Goal: Transaction & Acquisition: Purchase product/service

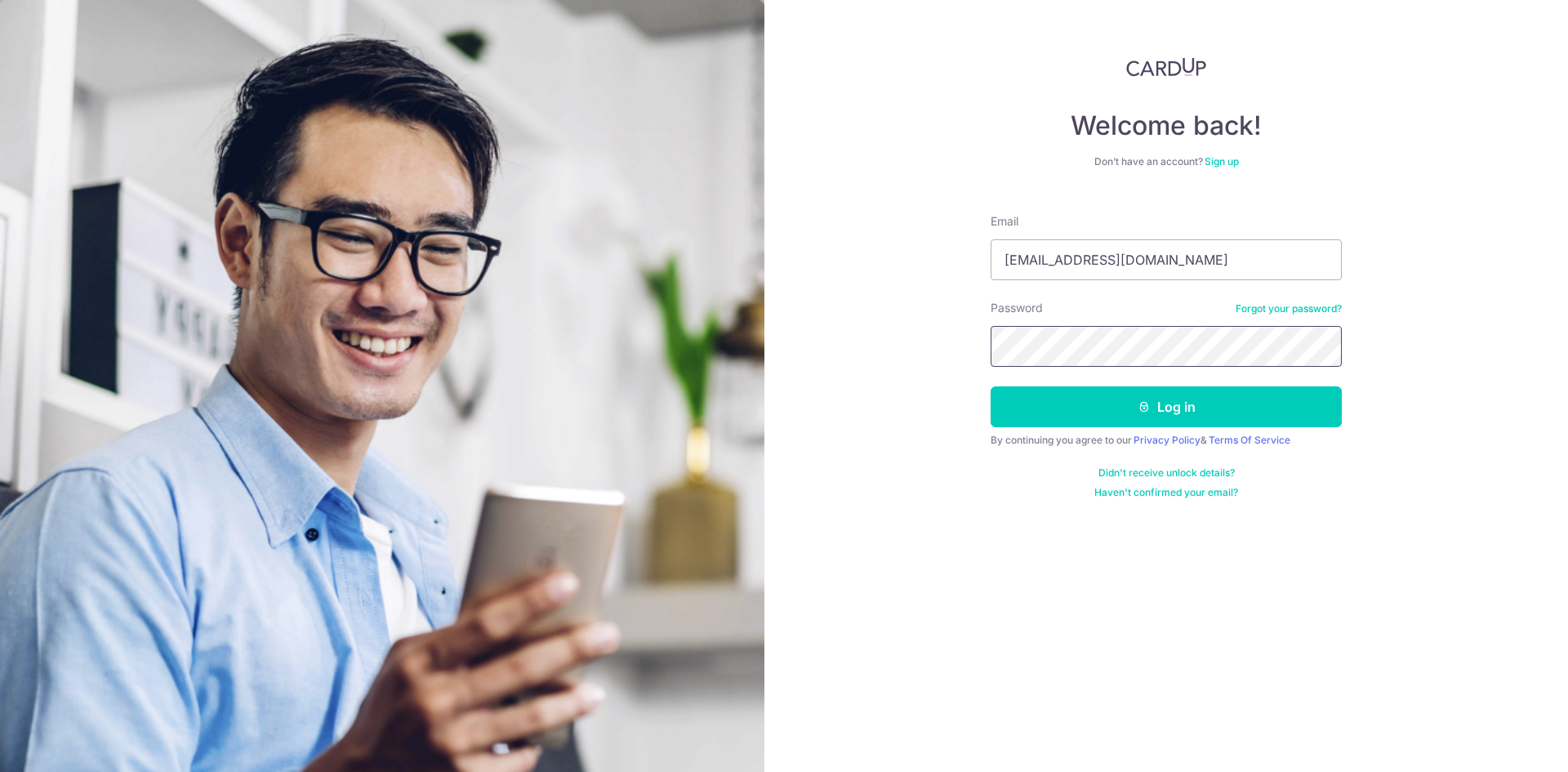
click at [990, 386] on button "Log in" at bounding box center [1166, 406] width 351 height 41
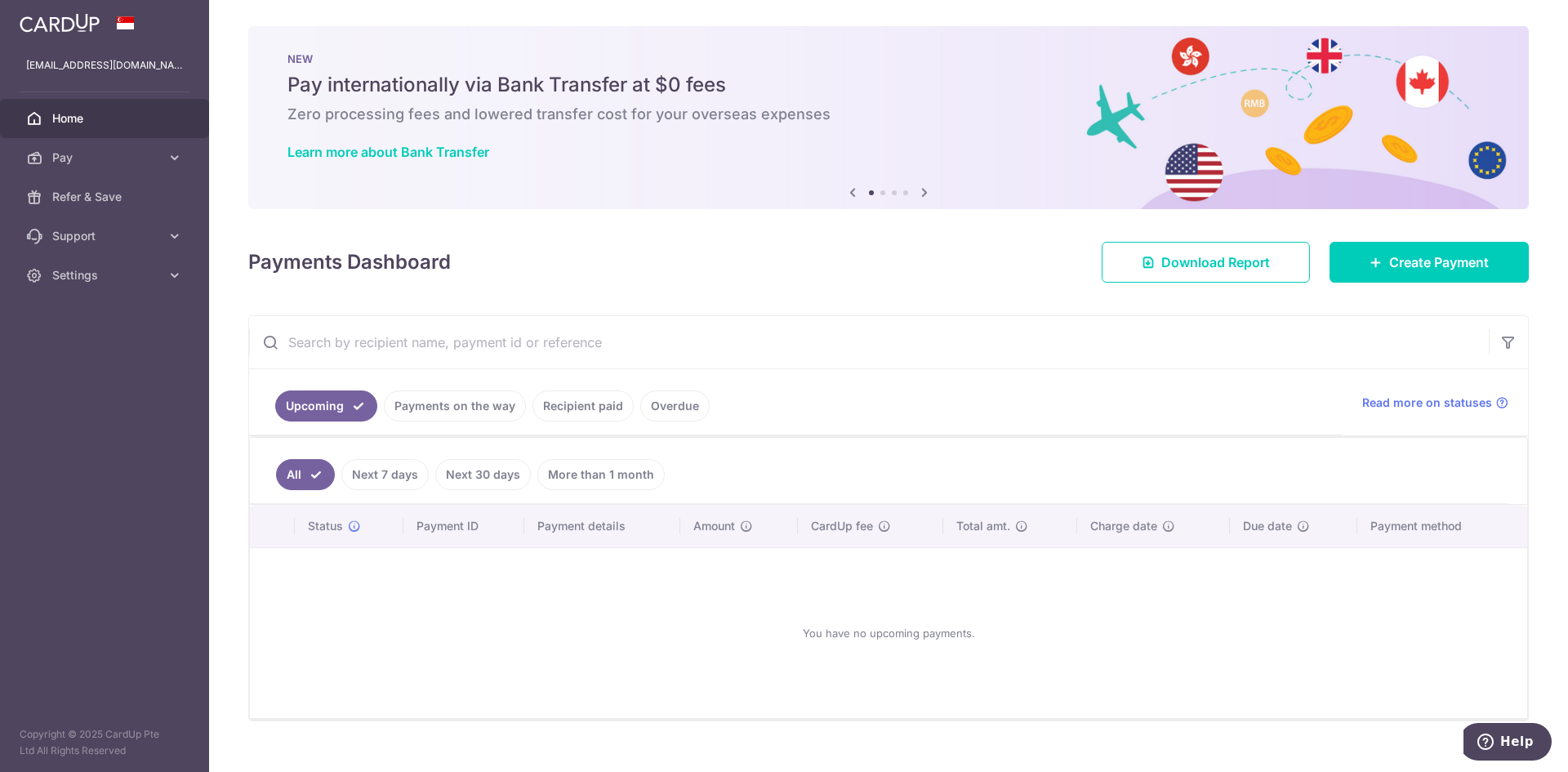
click at [1447, 268] on div at bounding box center [792, 390] width 1583 height 780
click at [1456, 283] on div "× Pause Schedule Pause all future payments in this series Pause just this one p…" at bounding box center [888, 386] width 1359 height 772
click at [1424, 273] on link "Create Payment" at bounding box center [1429, 262] width 200 height 41
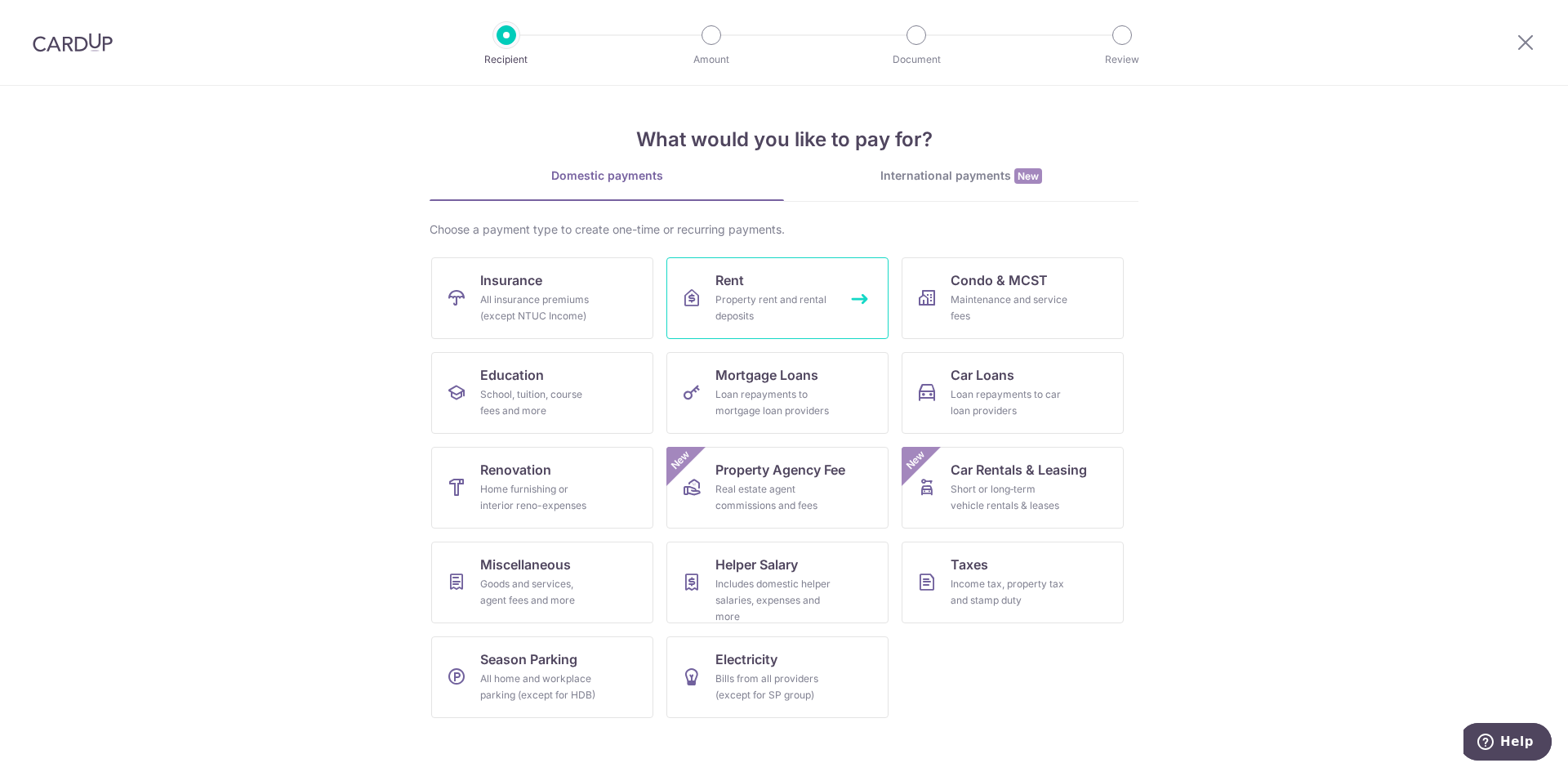
click at [772, 300] on div "Property rent and rental deposits" at bounding box center [773, 308] width 117 height 32
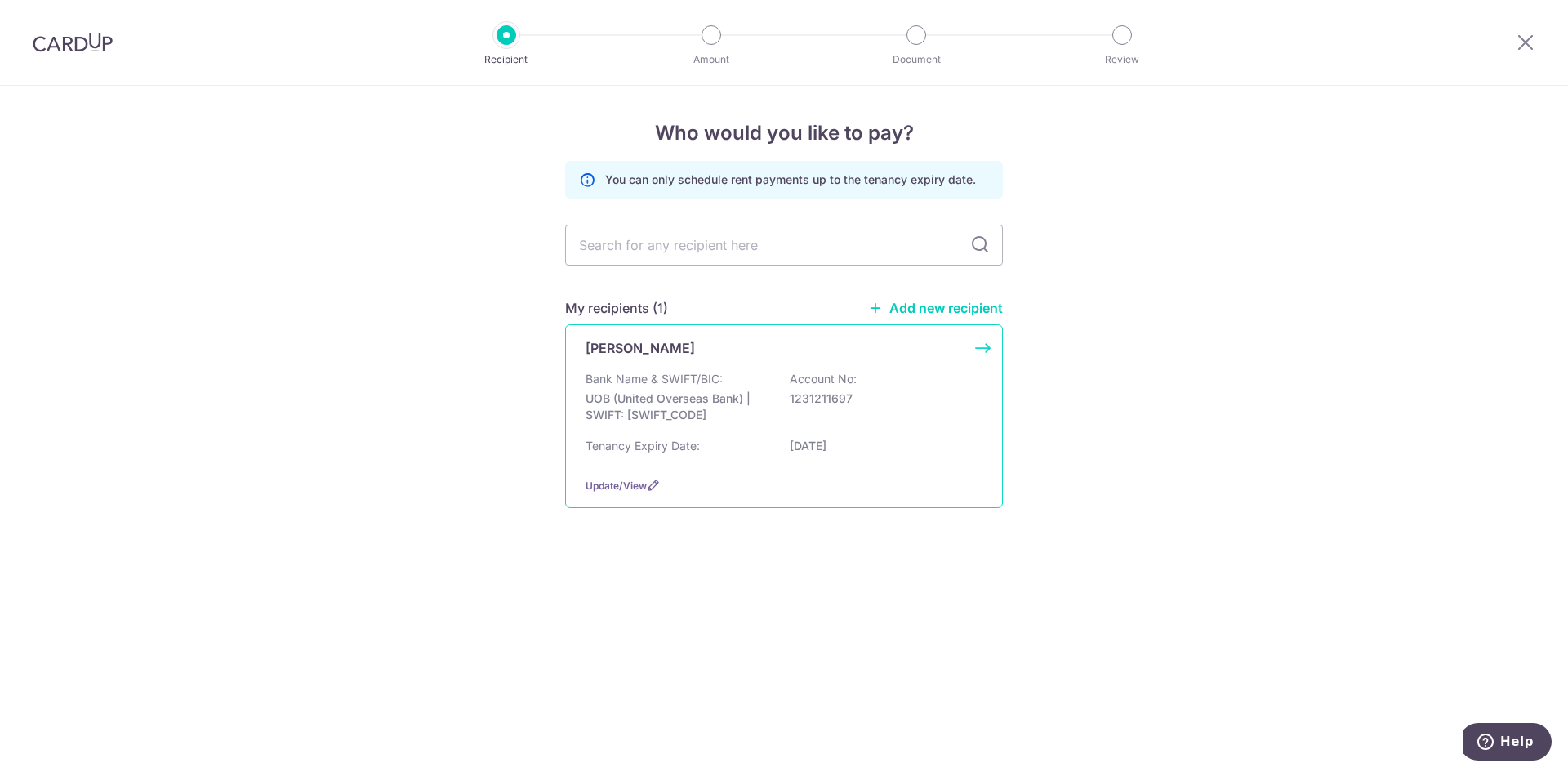
click at [725, 376] on div "Bank Name & SWIFT/BIC: UOB (United Overseas Bank) | SWIFT: UOVBSGSGXXX Account …" at bounding box center [784, 400] width 397 height 60
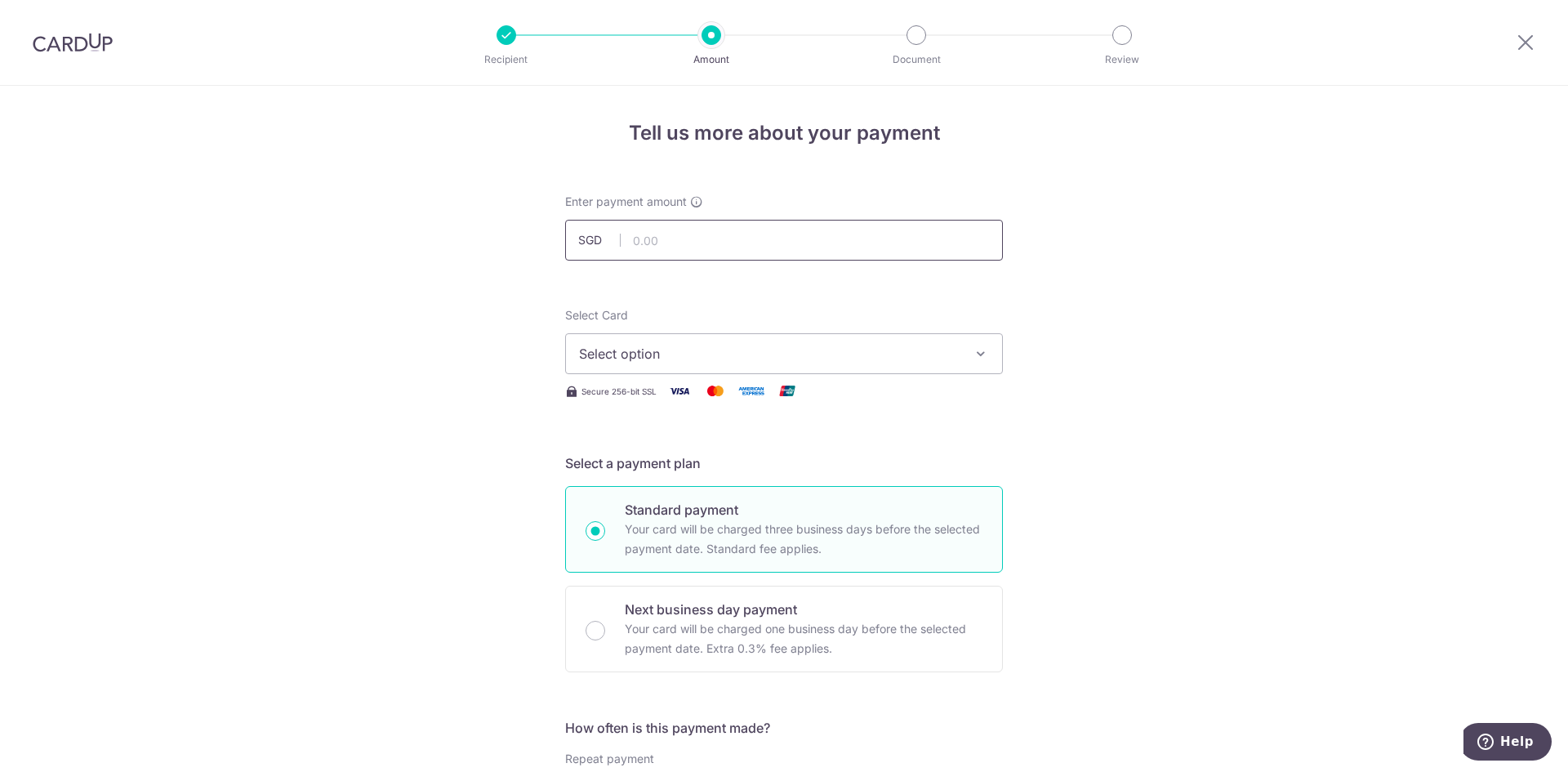
click at [684, 240] on input "text" at bounding box center [784, 240] width 437 height 41
type input "800.00"
click at [662, 345] on span "Select option" at bounding box center [769, 354] width 380 height 20
click at [656, 473] on span "**** 0087" at bounding box center [648, 470] width 62 height 20
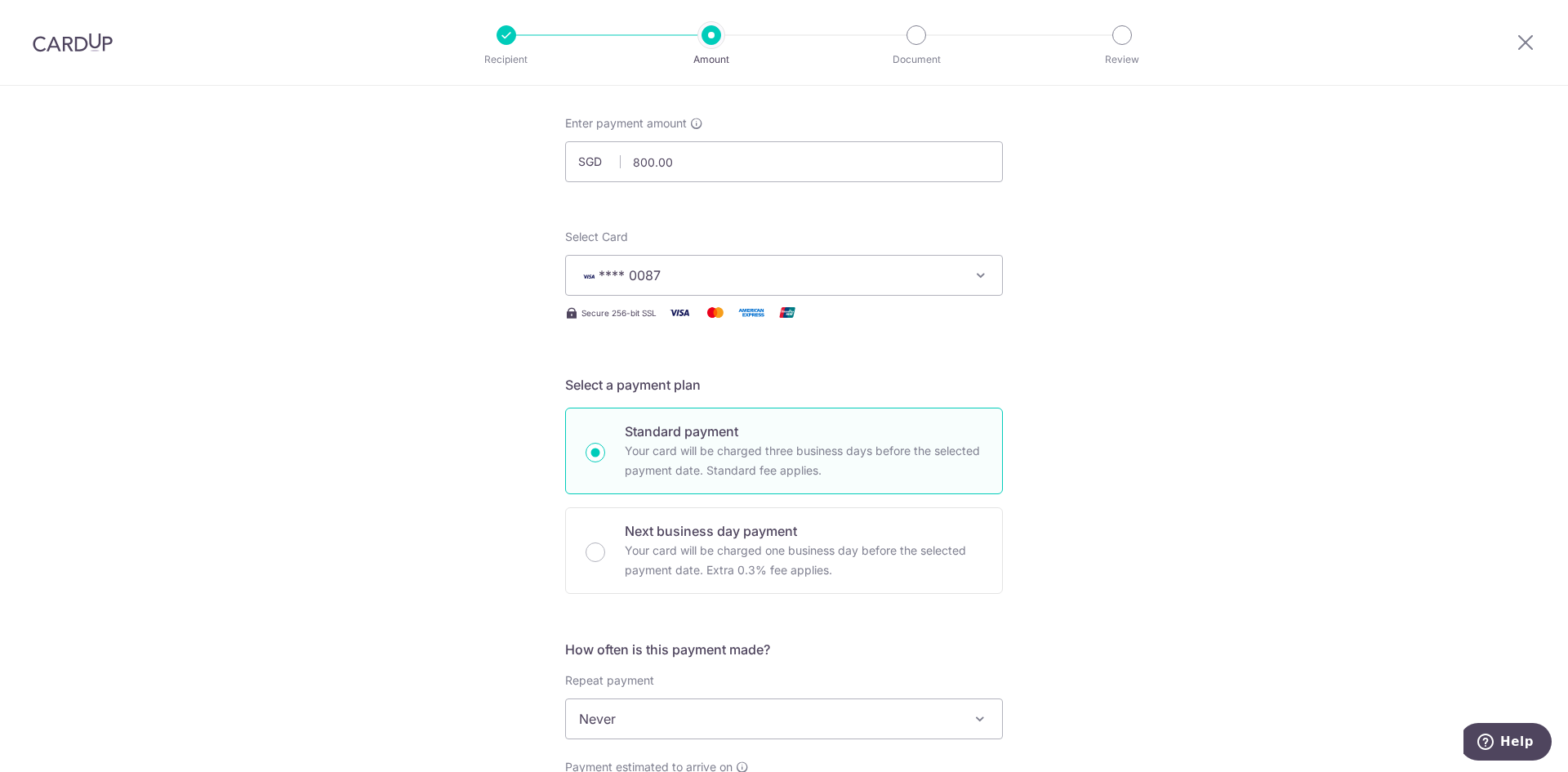
scroll to position [245, 0]
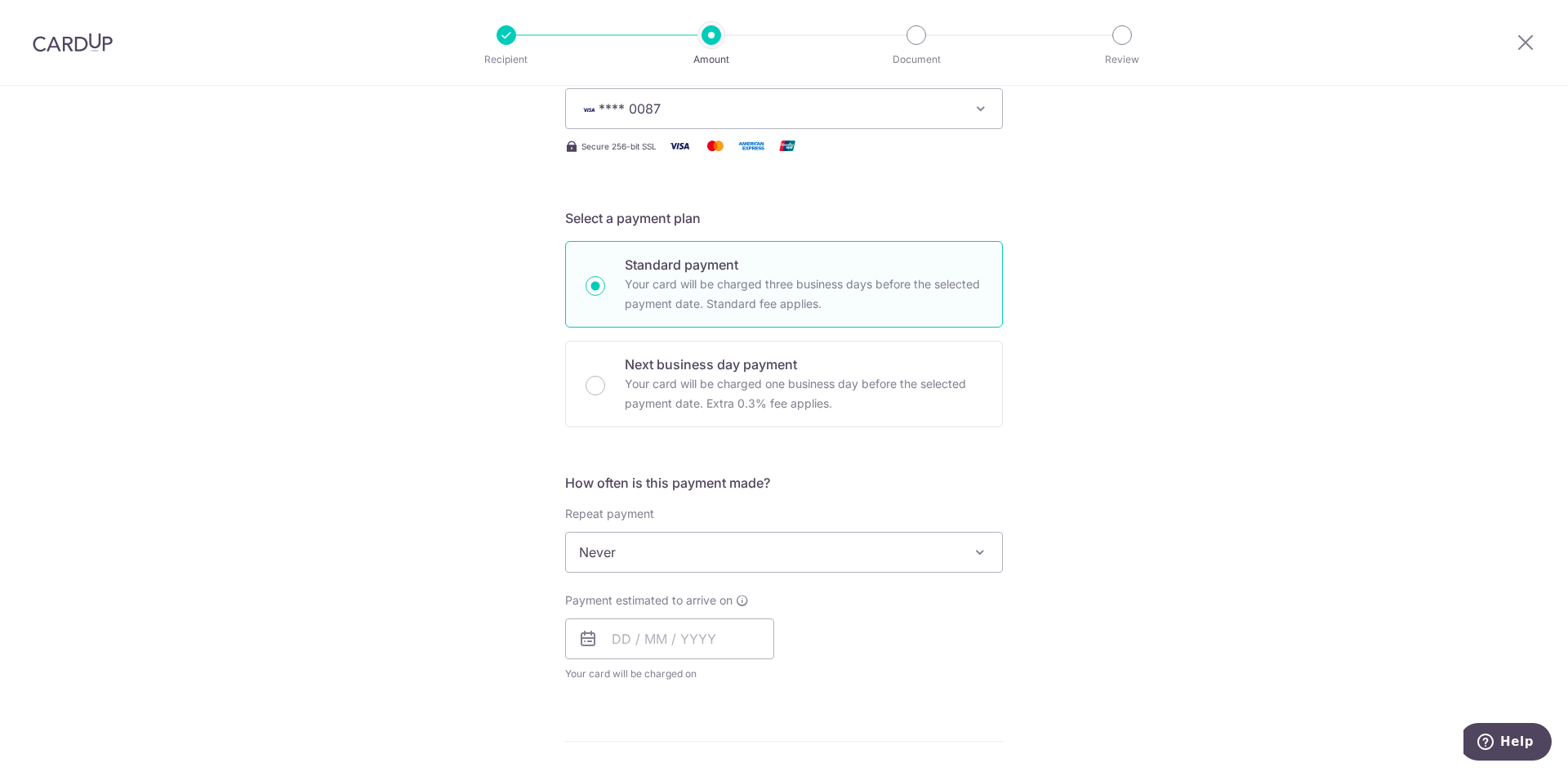
click at [637, 547] on span "Never" at bounding box center [783, 551] width 436 height 39
click at [639, 546] on span "Never" at bounding box center [783, 551] width 436 height 39
click at [621, 646] on input "text" at bounding box center [669, 638] width 209 height 41
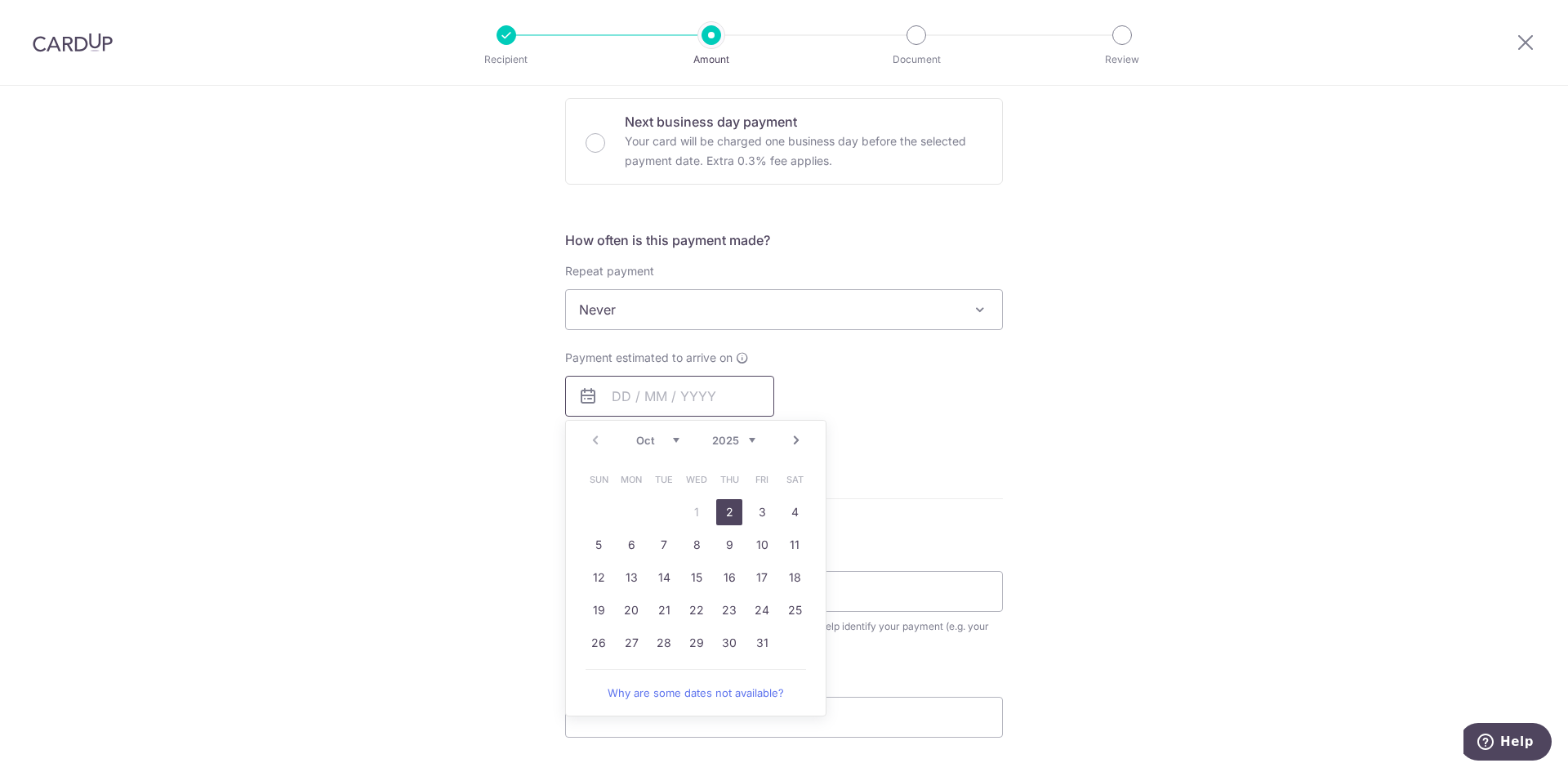
scroll to position [490, 0]
click at [723, 512] on link "2" at bounding box center [729, 509] width 26 height 26
type input "02/10/2025"
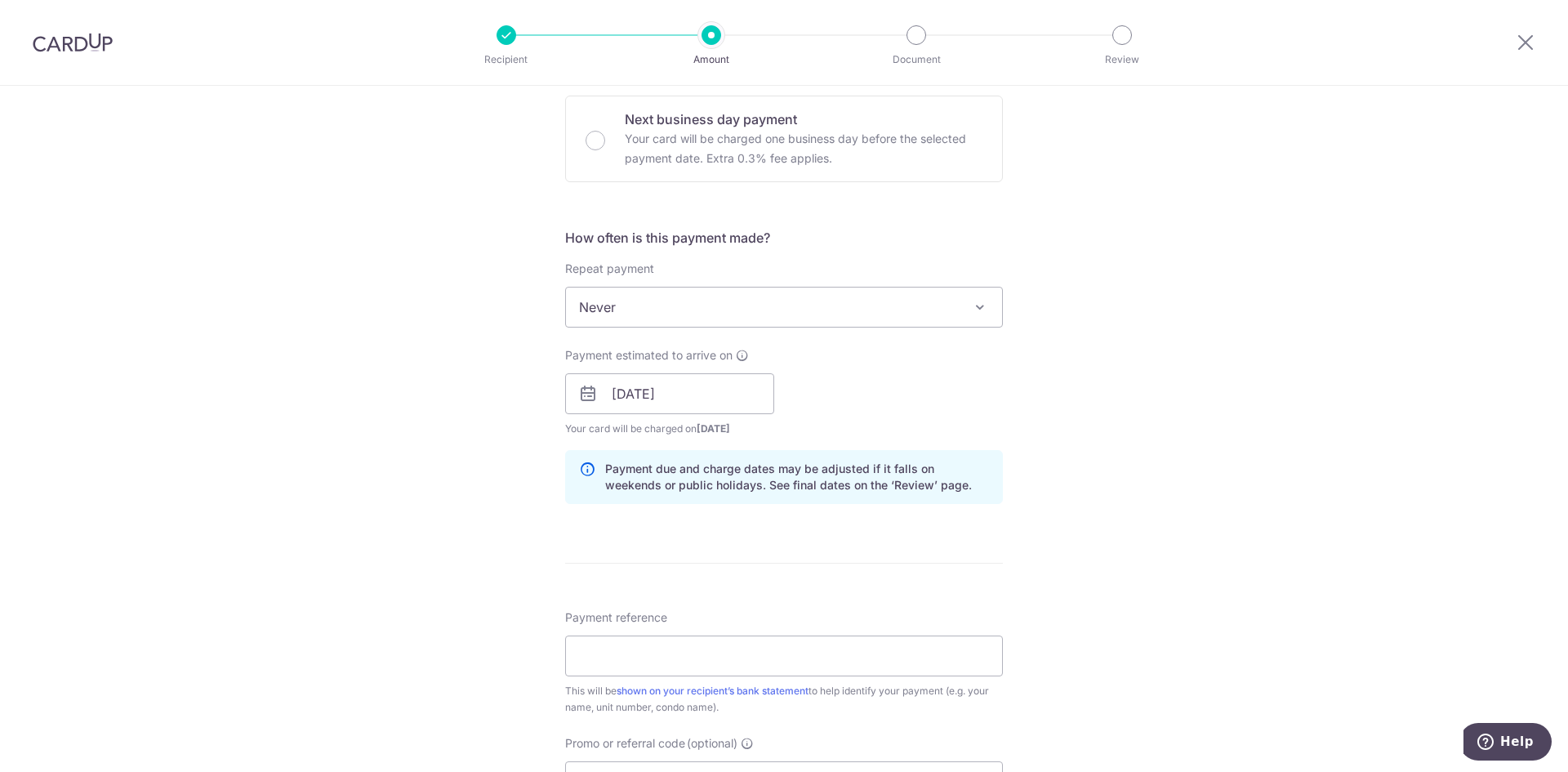
click at [880, 403] on div "Payment estimated to arrive on 02/10/2025 Prev Next Jan Feb Mar Apr May Jun Jul…" at bounding box center [783, 392] width 457 height 90
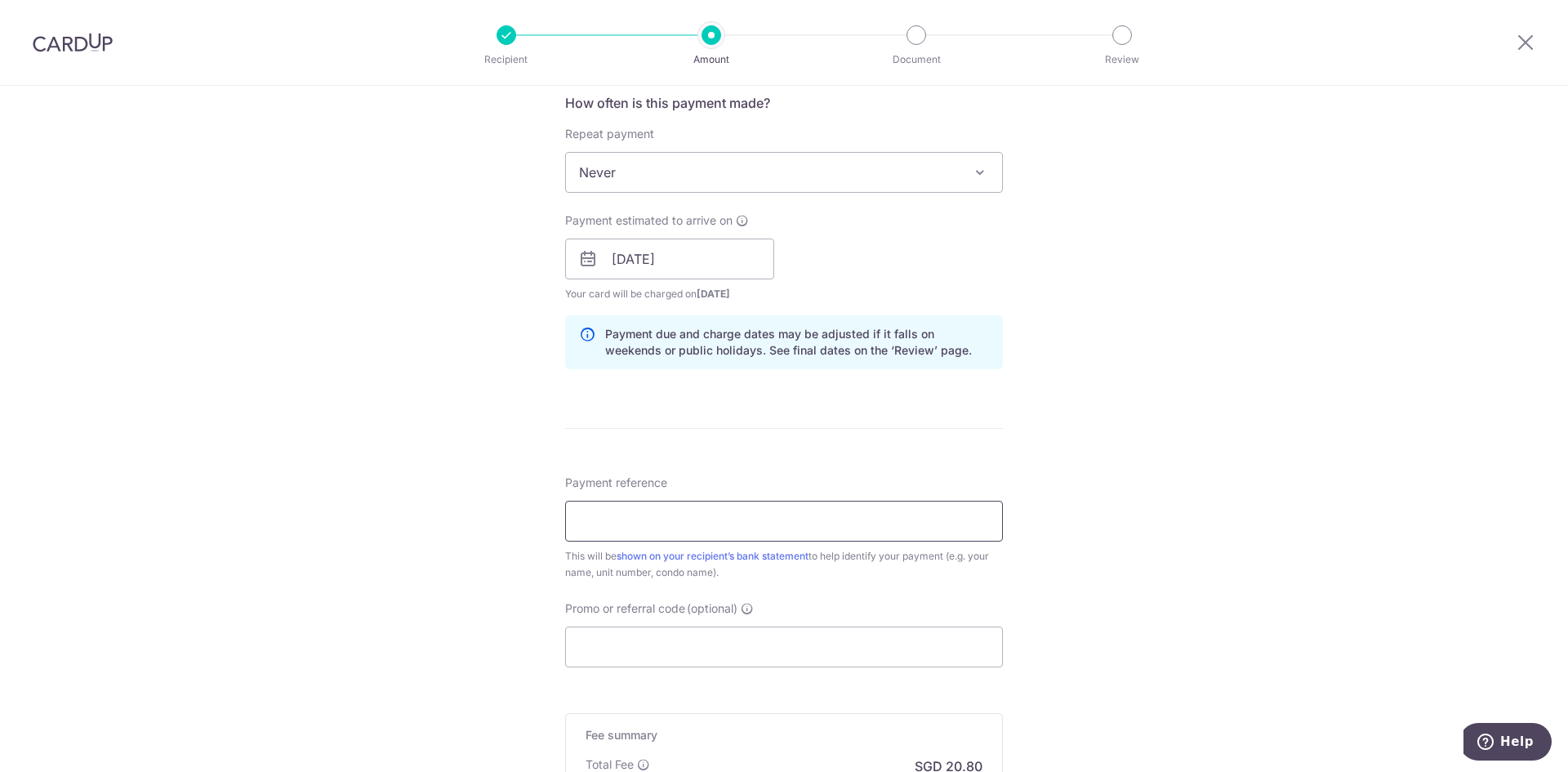
scroll to position [654, 0]
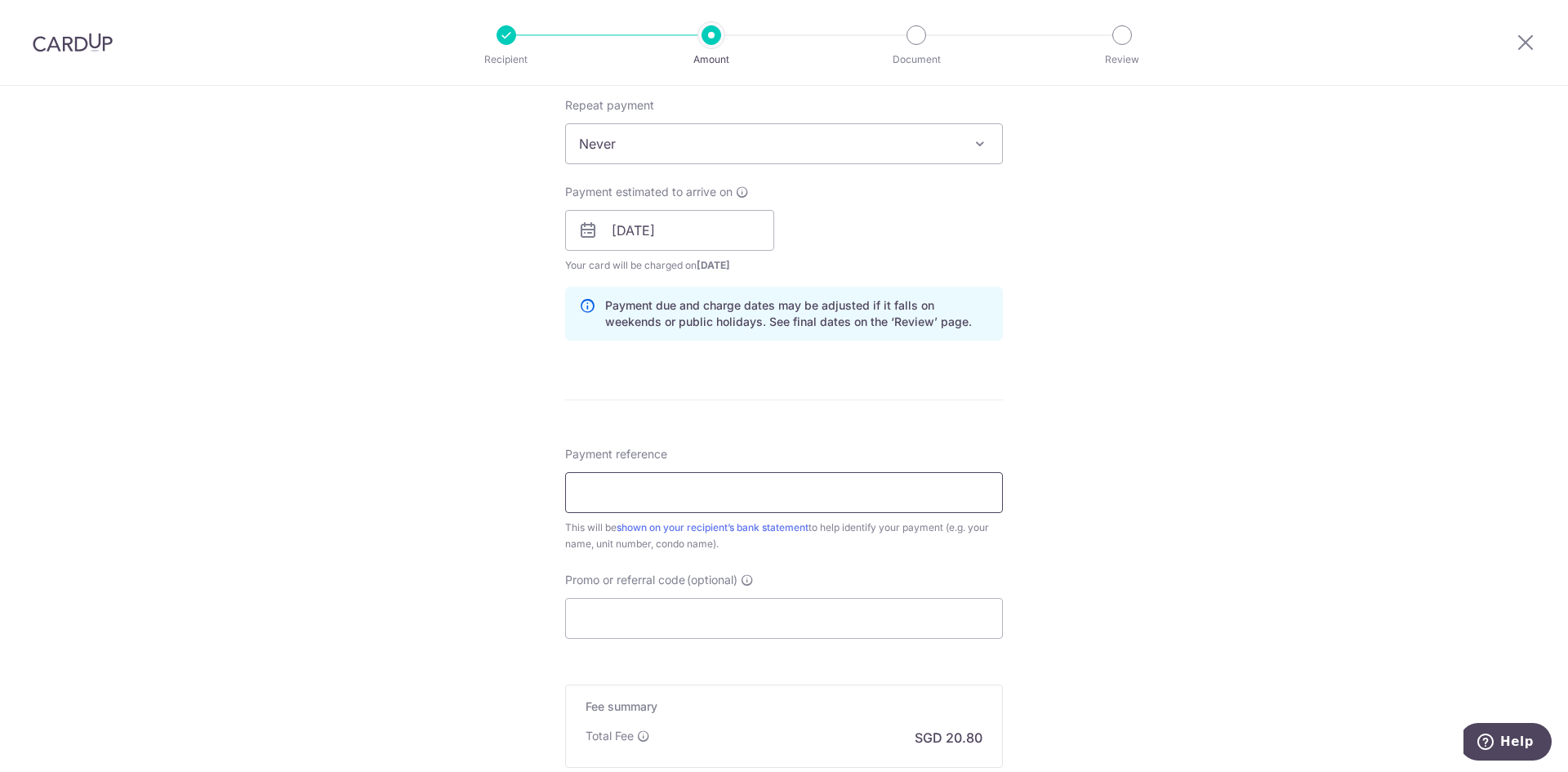
click at [700, 472] on input "Payment reference" at bounding box center [784, 492] width 437 height 41
click at [693, 498] on input "Jordan Rent for Sep 2025" at bounding box center [784, 492] width 437 height 41
type input "Jordan Rent for October 2025"
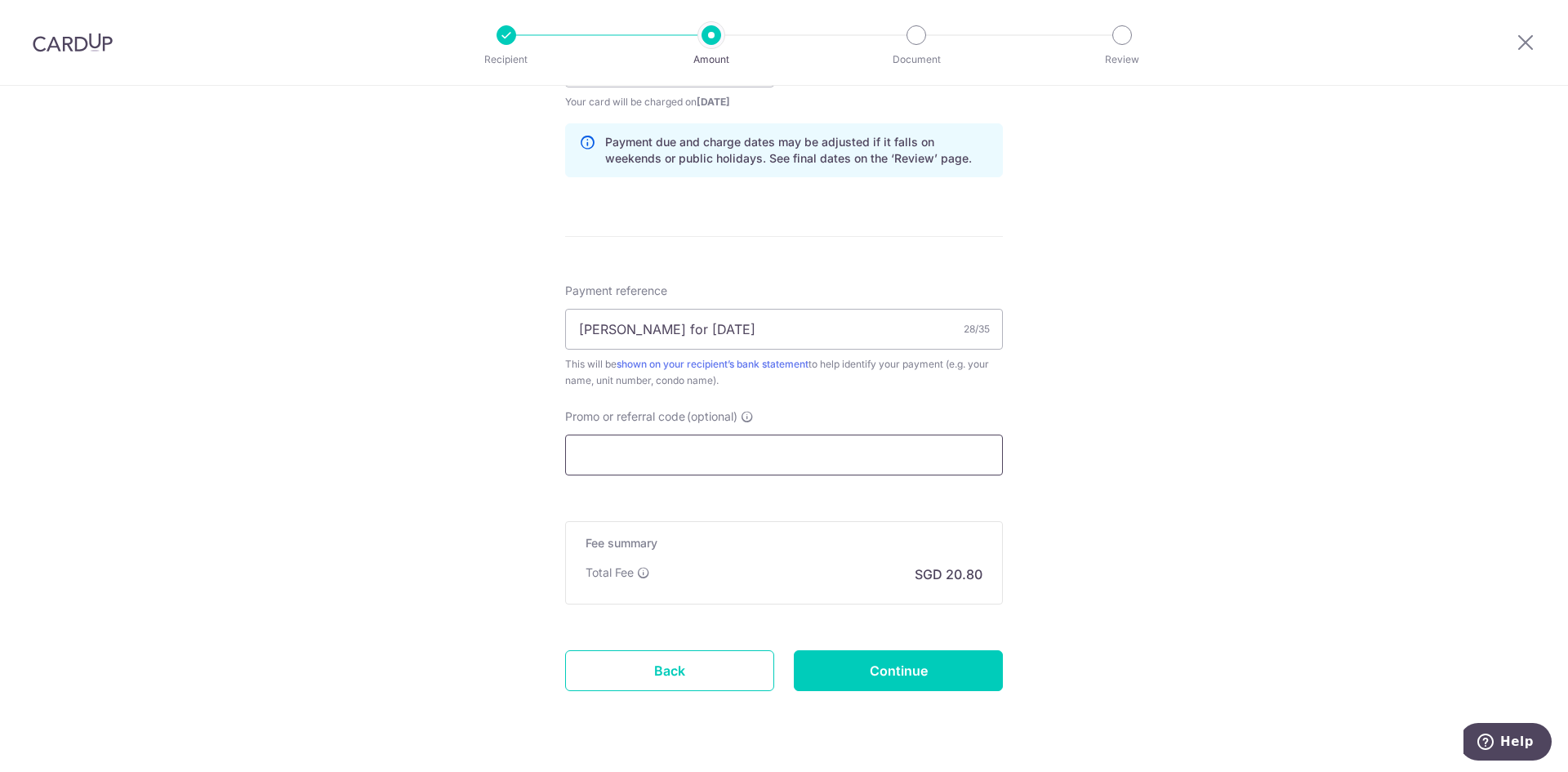
click at [616, 460] on input "Promo or referral code (optional)" at bounding box center [784, 455] width 437 height 41
paste input "SAVERENT179"
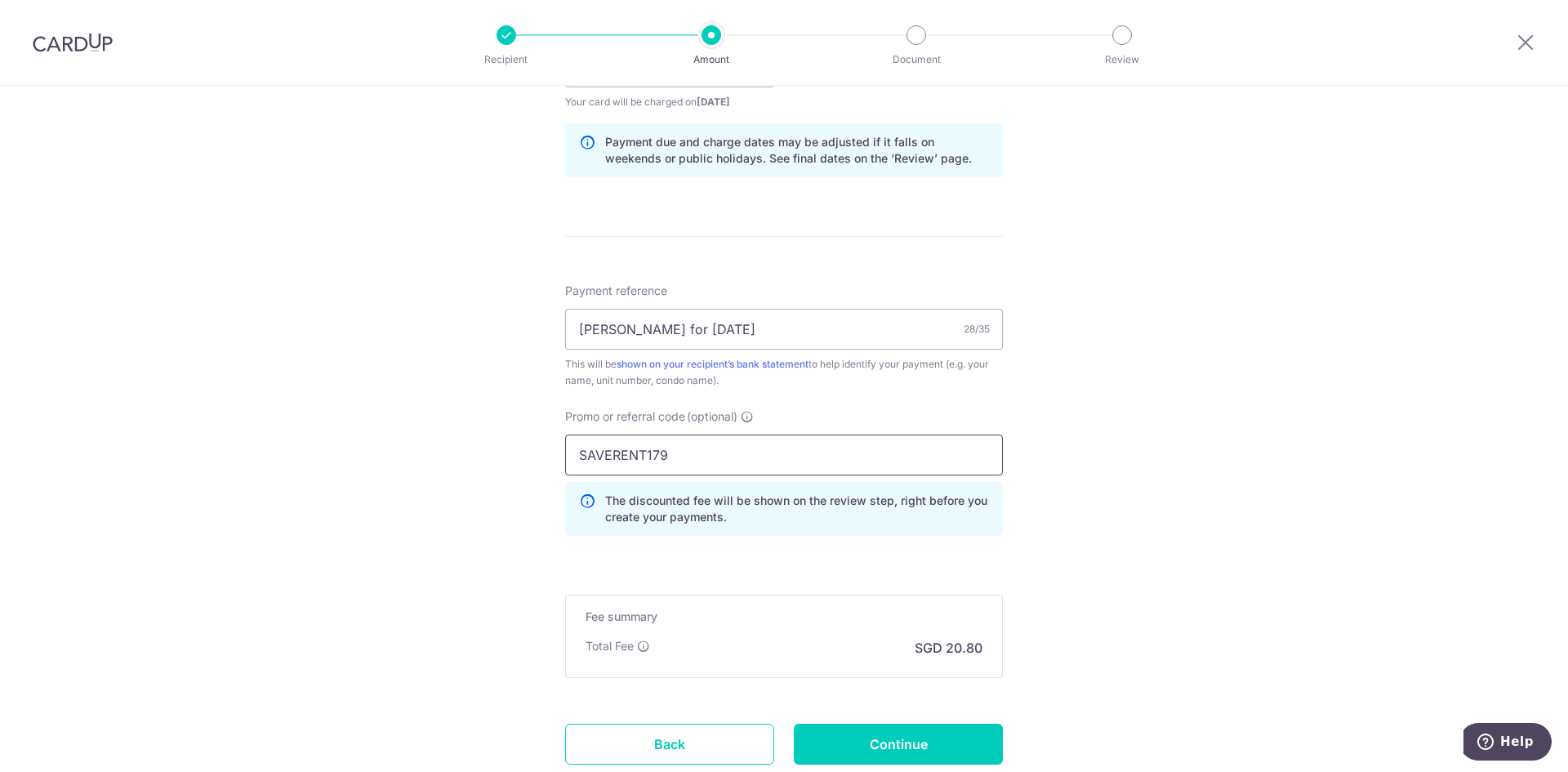
type input "SAVERENT179"
click at [1181, 573] on div "Tell us more about your payment Enter payment amount SGD 800.00 800.00 Select C…" at bounding box center [784, 78] width 1568 height 1619
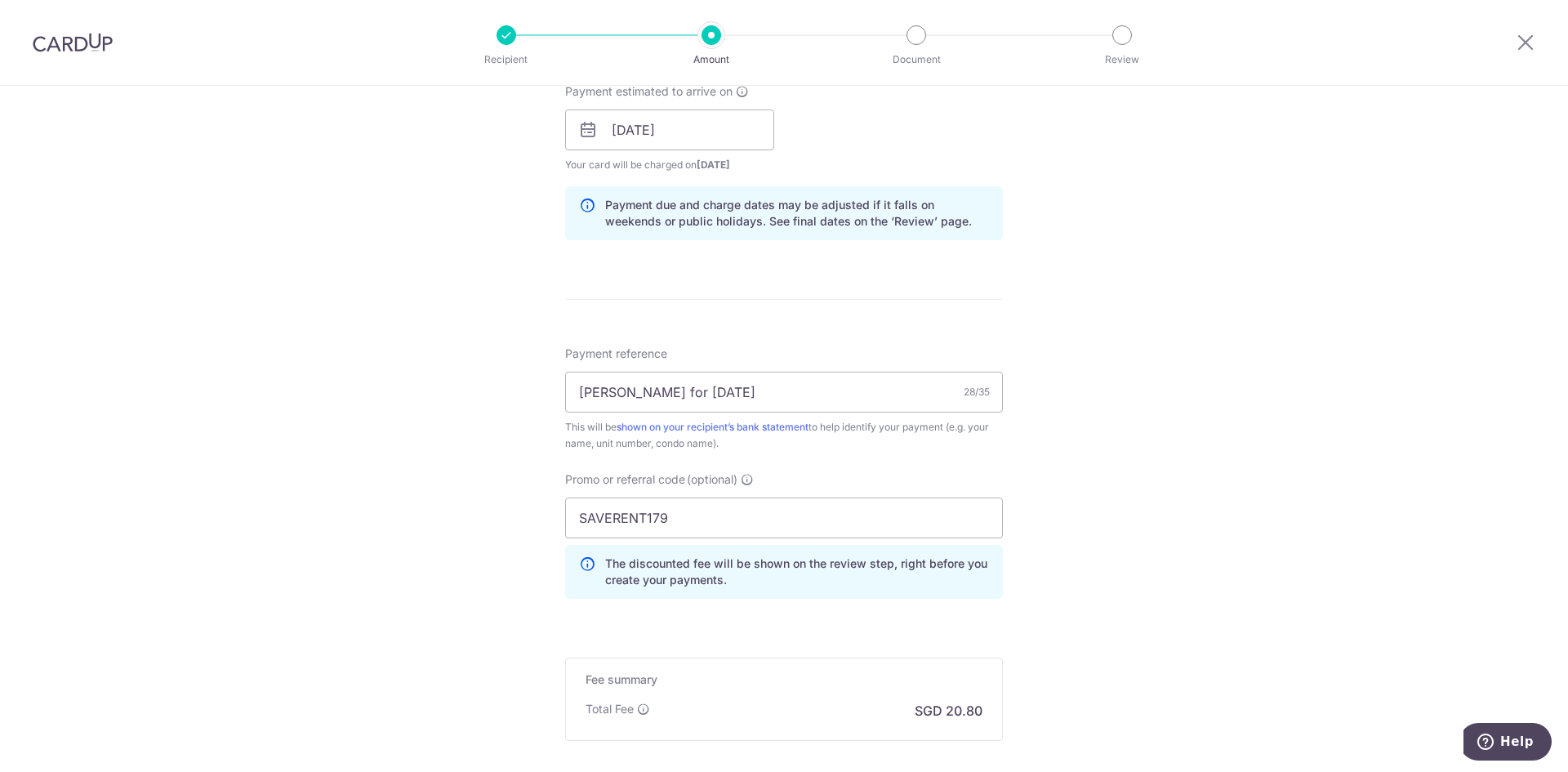
scroll to position [933, 0]
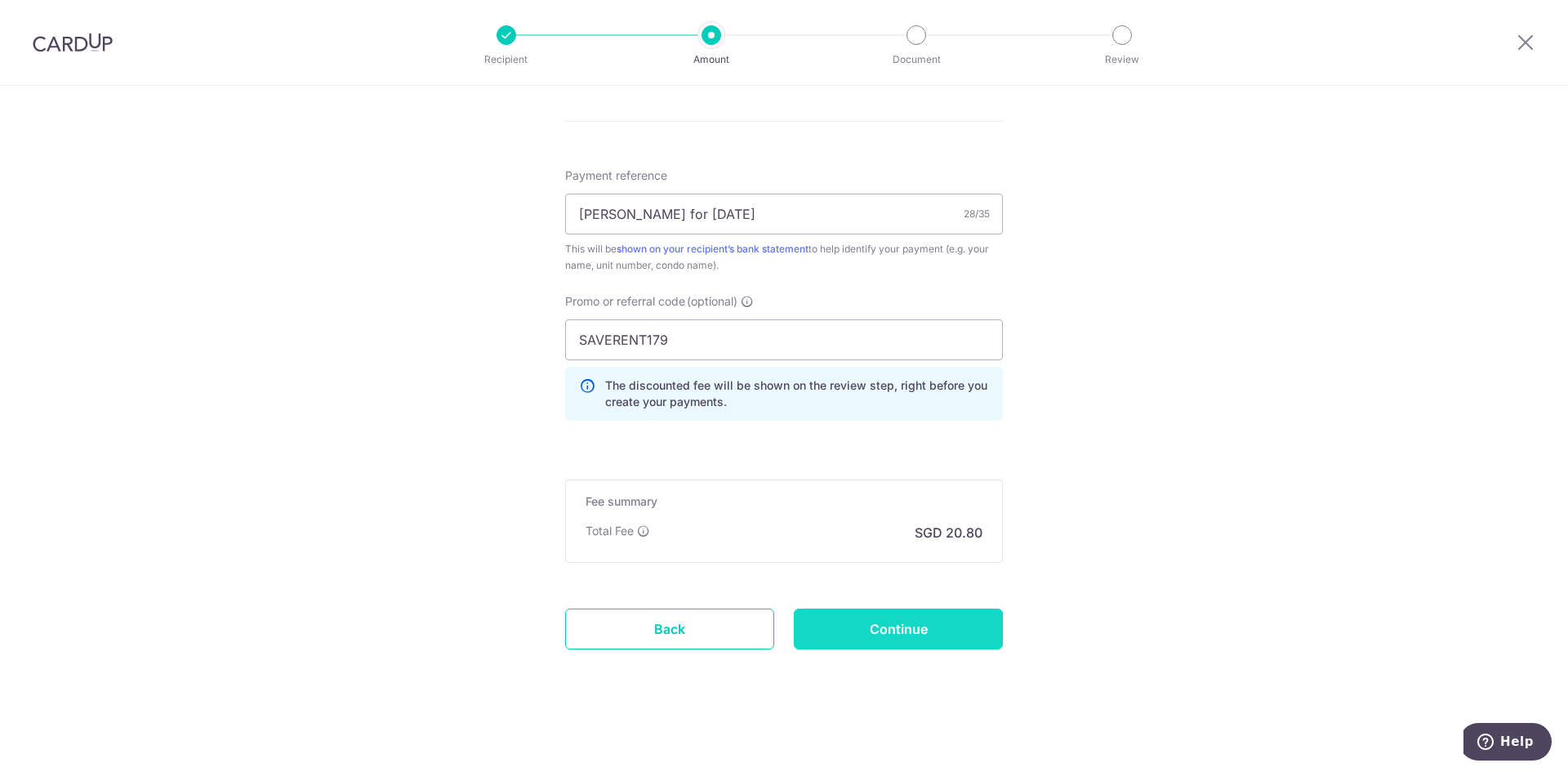
click at [915, 622] on input "Continue" at bounding box center [898, 629] width 209 height 41
type input "Create Schedule"
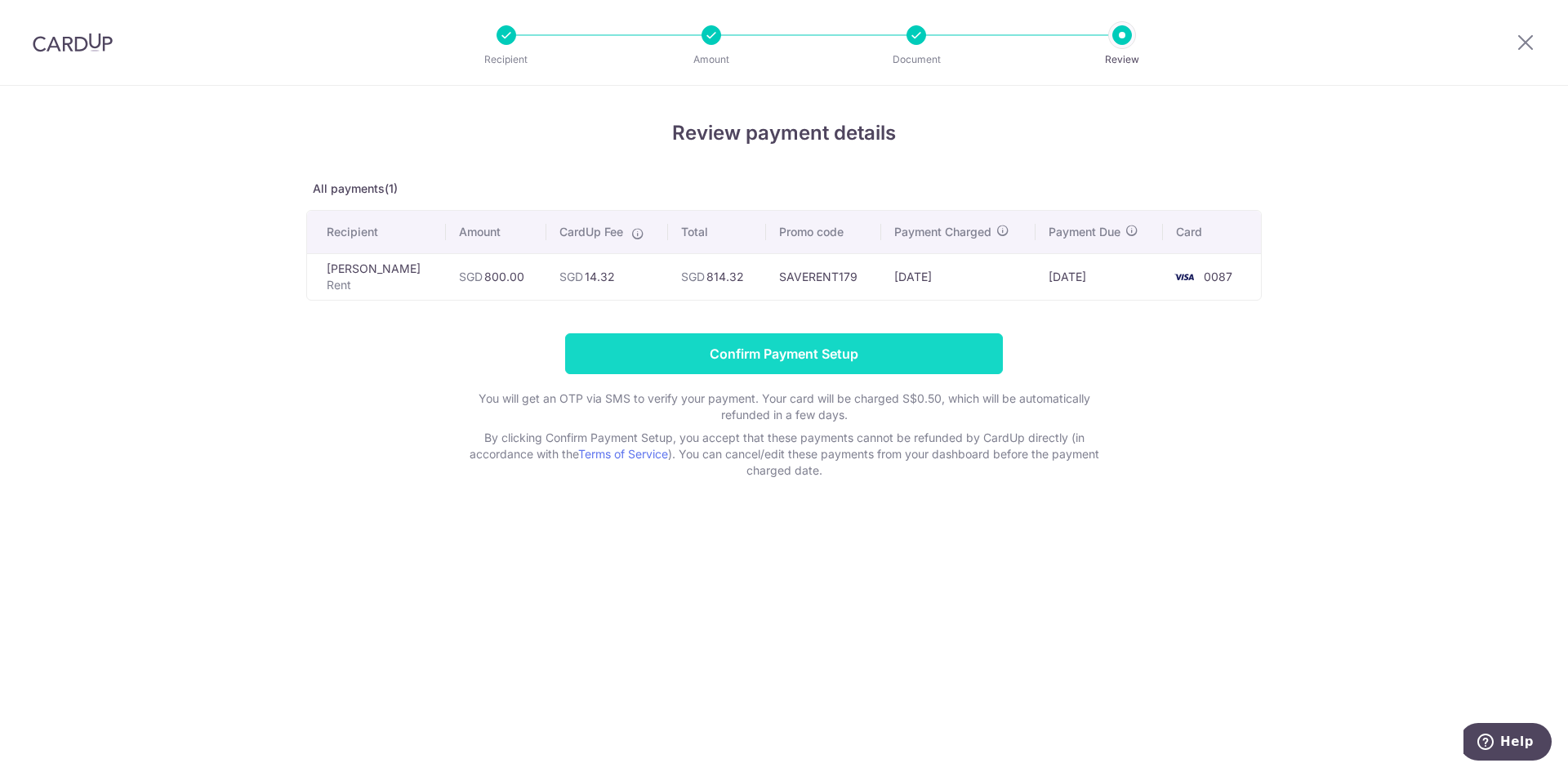
click at [765, 358] on input "Confirm Payment Setup" at bounding box center [784, 354] width 437 height 41
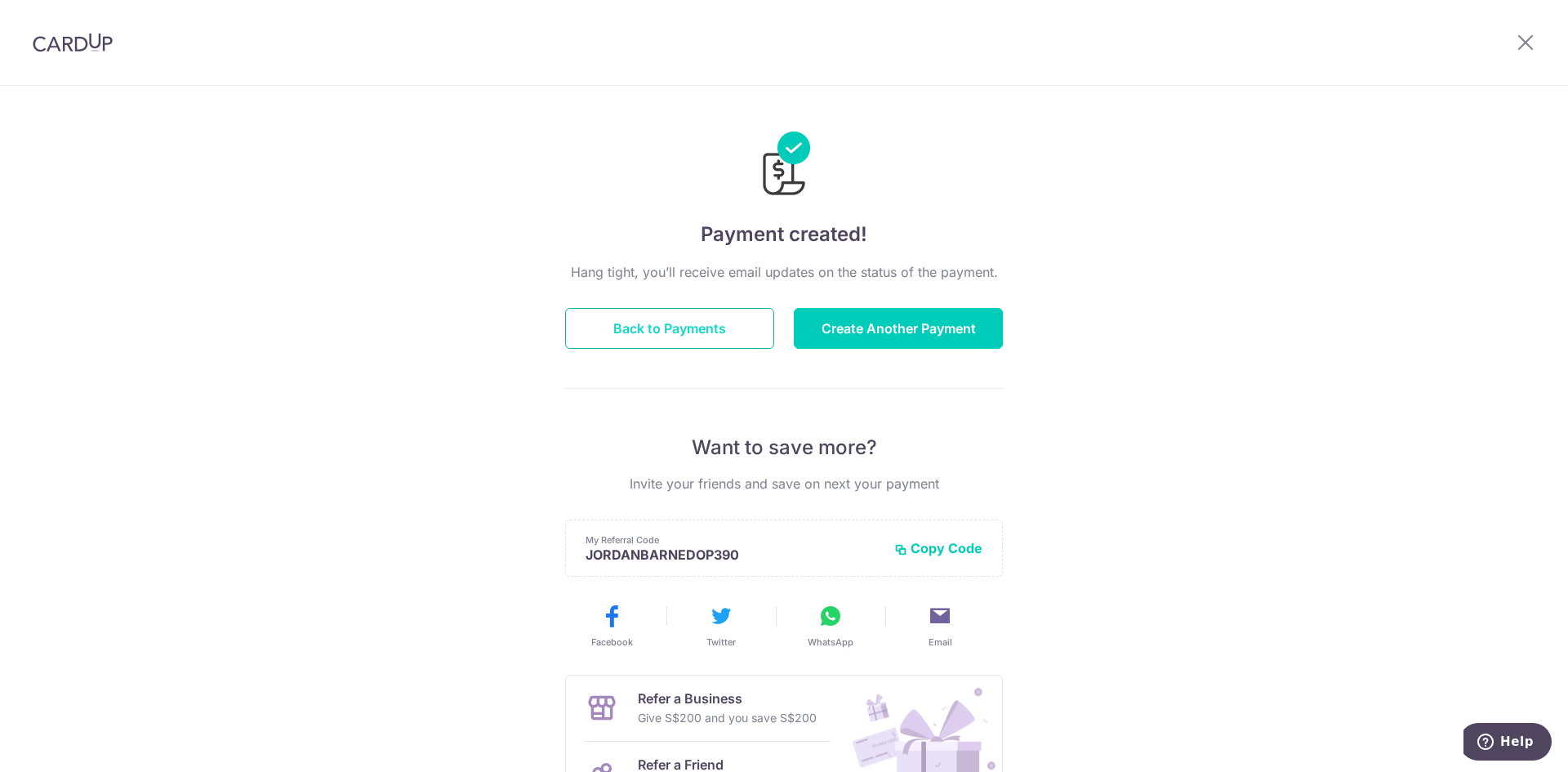
click at [641, 318] on button "Back to Payments" at bounding box center [669, 328] width 209 height 41
